Goal: Transaction & Acquisition: Subscribe to service/newsletter

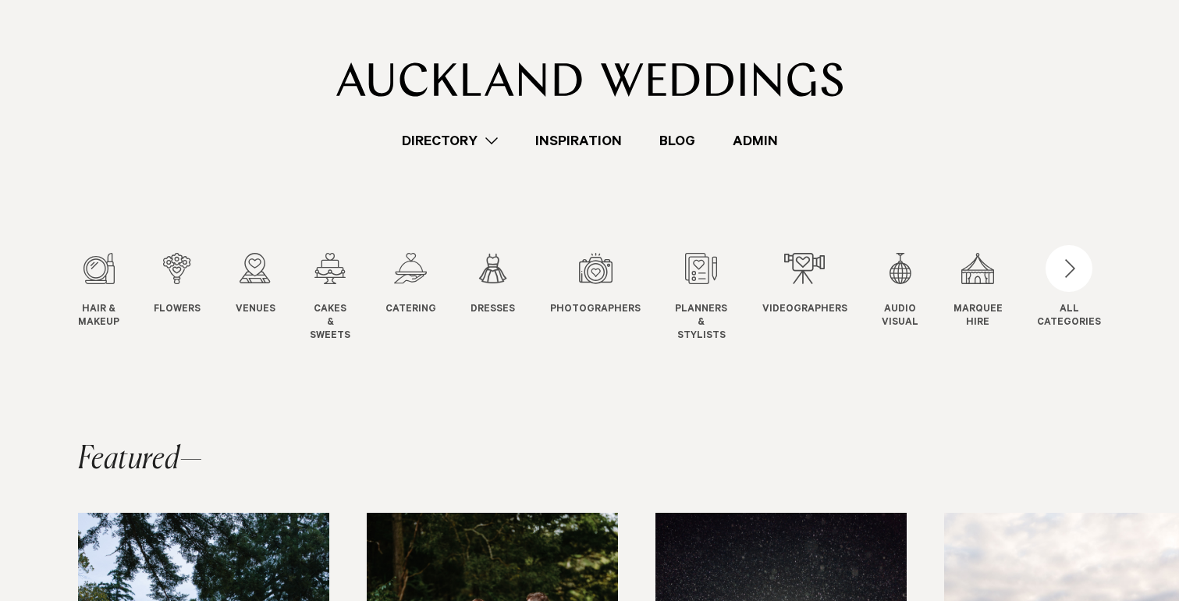
click at [748, 133] on link "Admin" at bounding box center [755, 140] width 83 height 21
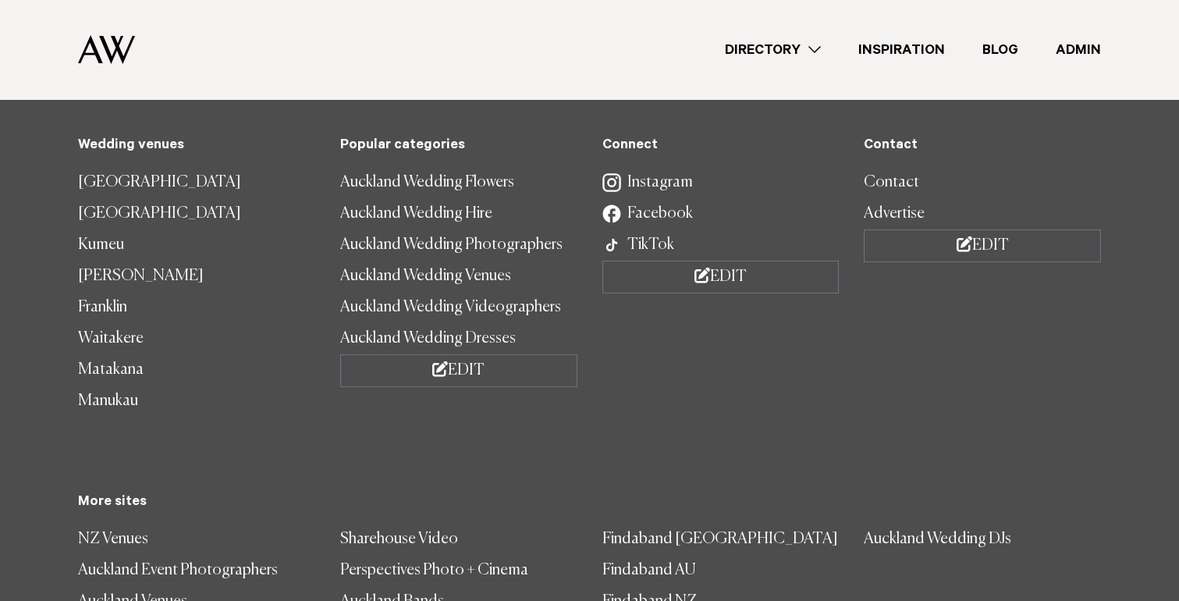
scroll to position [4734, 0]
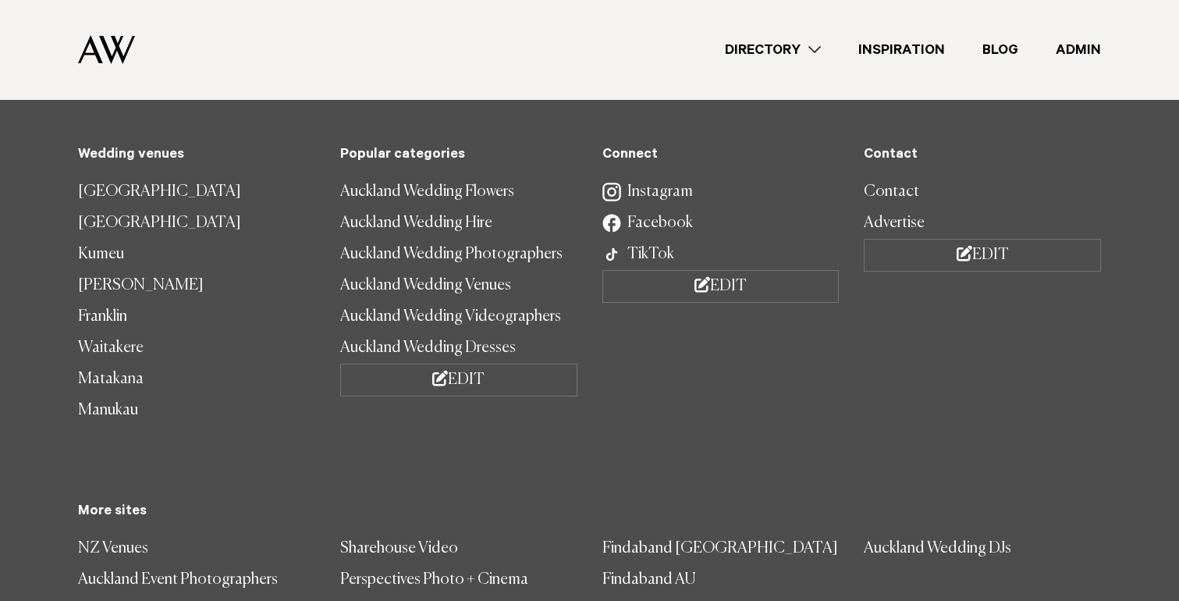
click at [106, 44] on img at bounding box center [106, 49] width 57 height 29
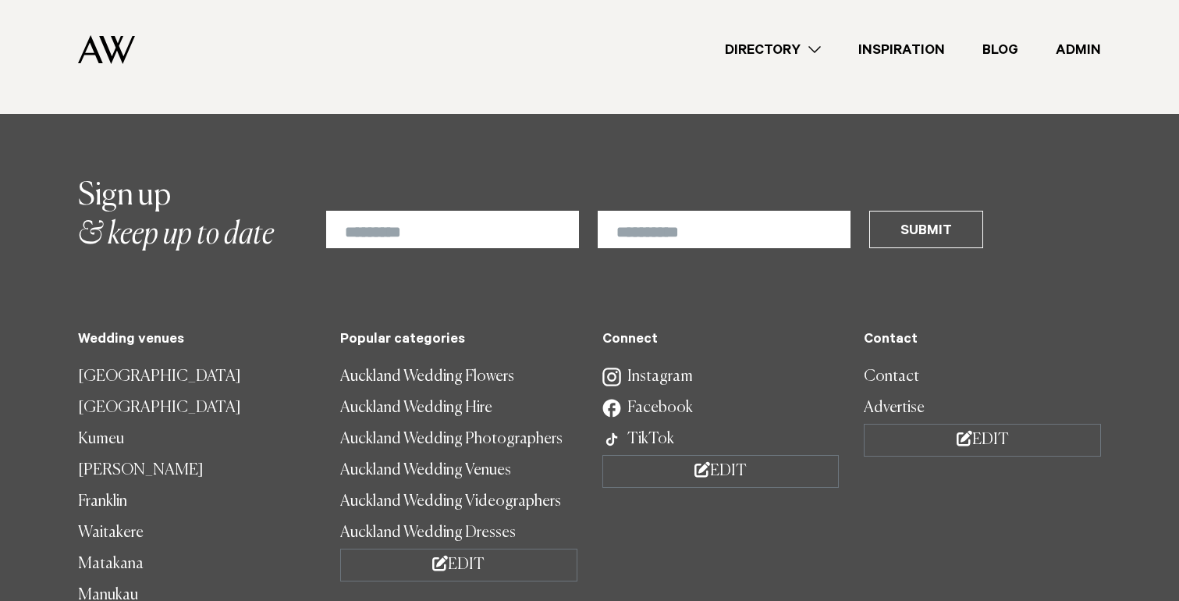
scroll to position [4608, 0]
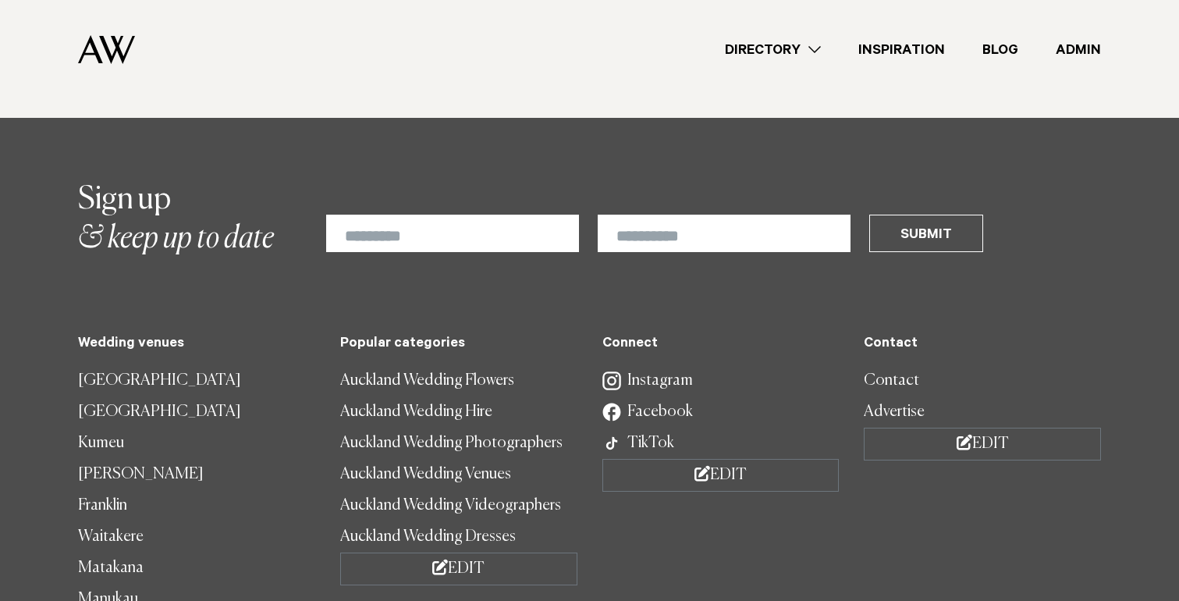
click at [907, 396] on link "Advertise" at bounding box center [982, 411] width 237 height 31
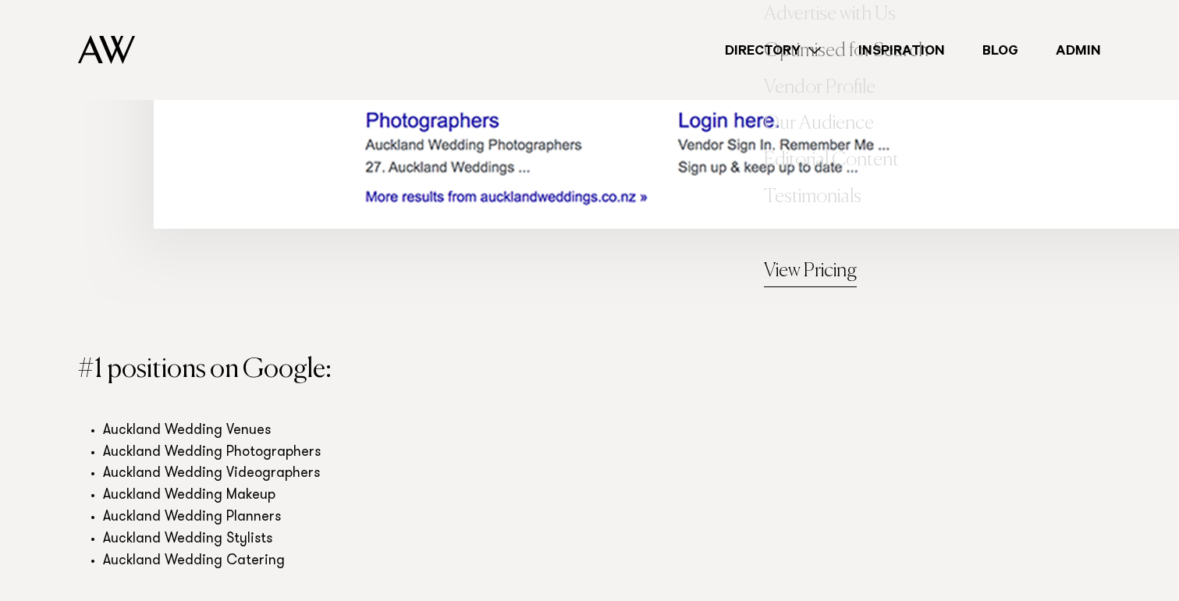
scroll to position [2357, 0]
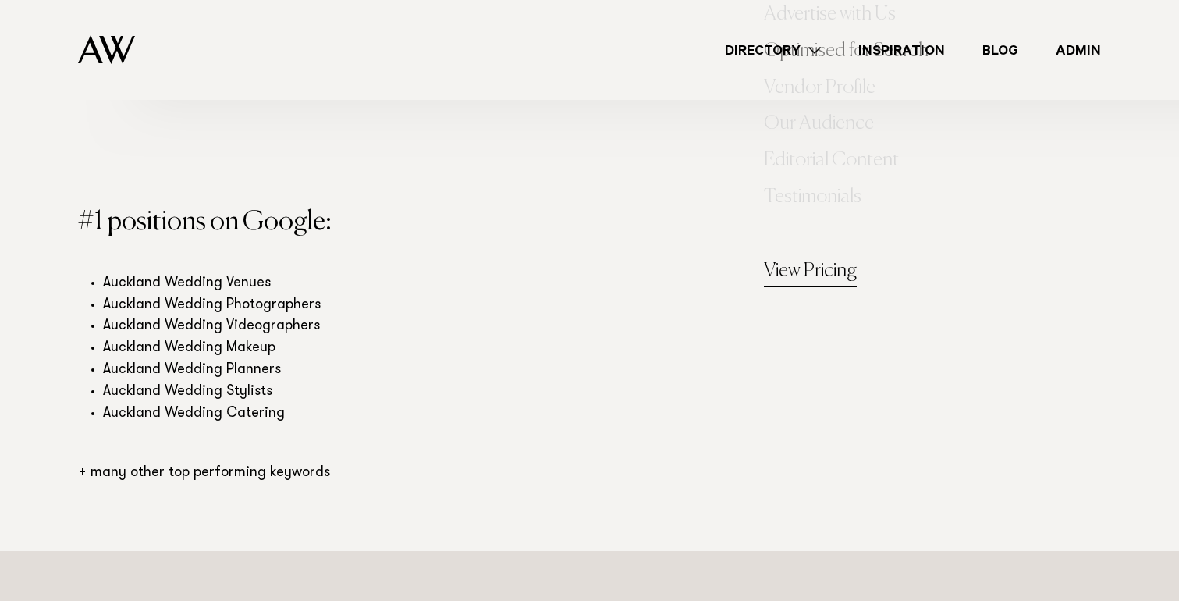
click at [812, 268] on link "View Pricing" at bounding box center [810, 272] width 93 height 31
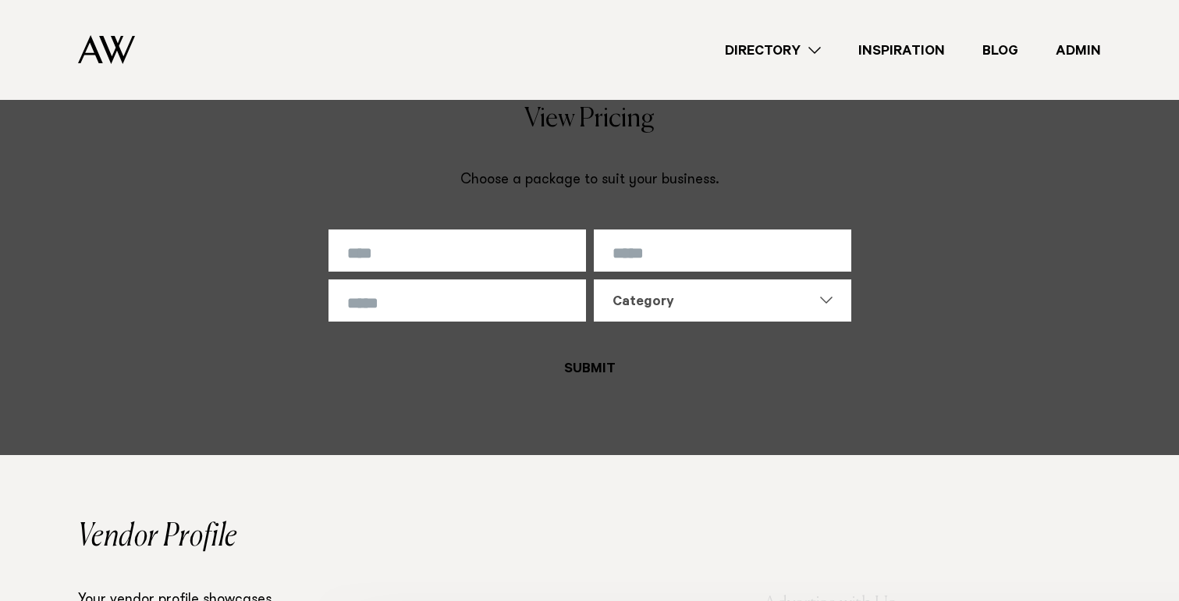
scroll to position [3767, 0]
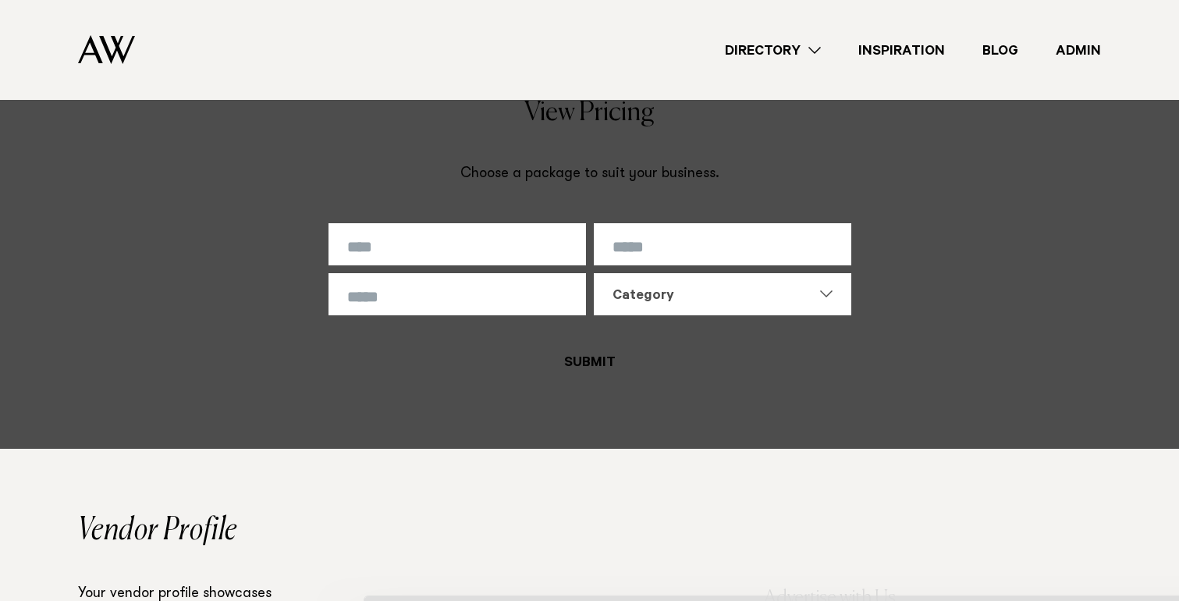
click at [702, 301] on div "Category" at bounding box center [713, 296] width 201 height 19
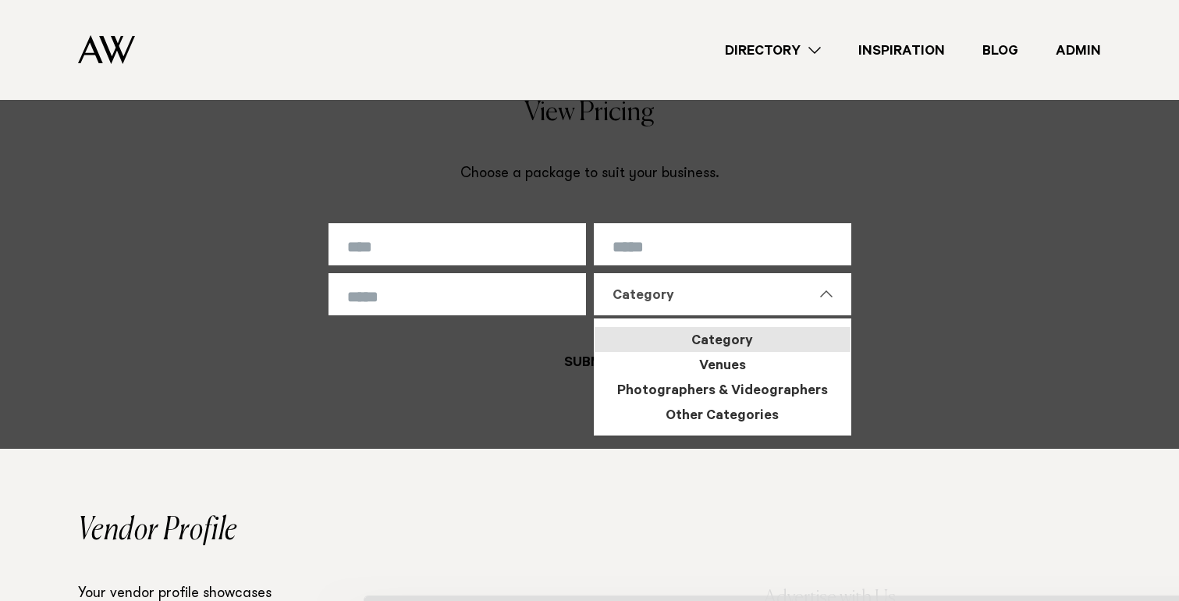
click at [702, 301] on div "Category" at bounding box center [713, 296] width 201 height 19
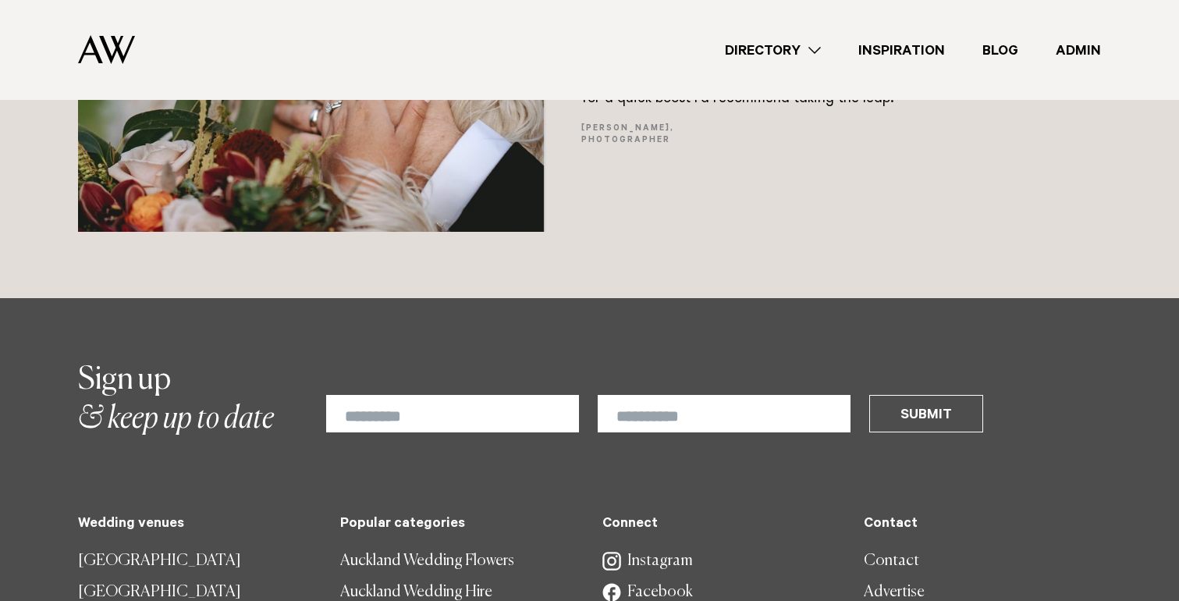
scroll to position [11213, 0]
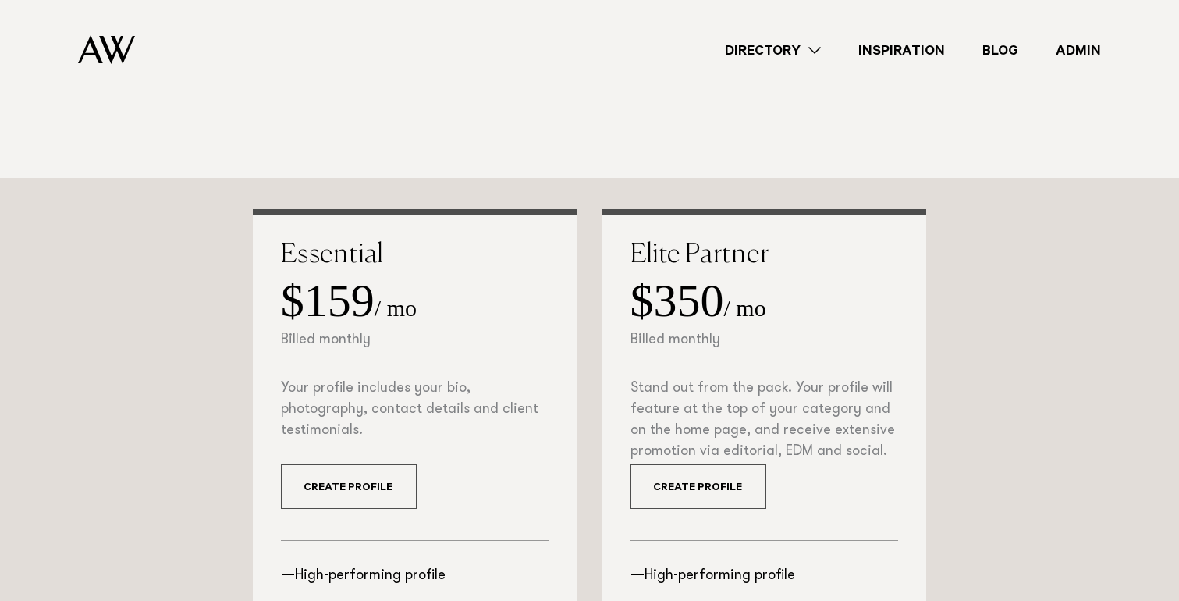
scroll to position [264, 0]
